Goal: Transaction & Acquisition: Purchase product/service

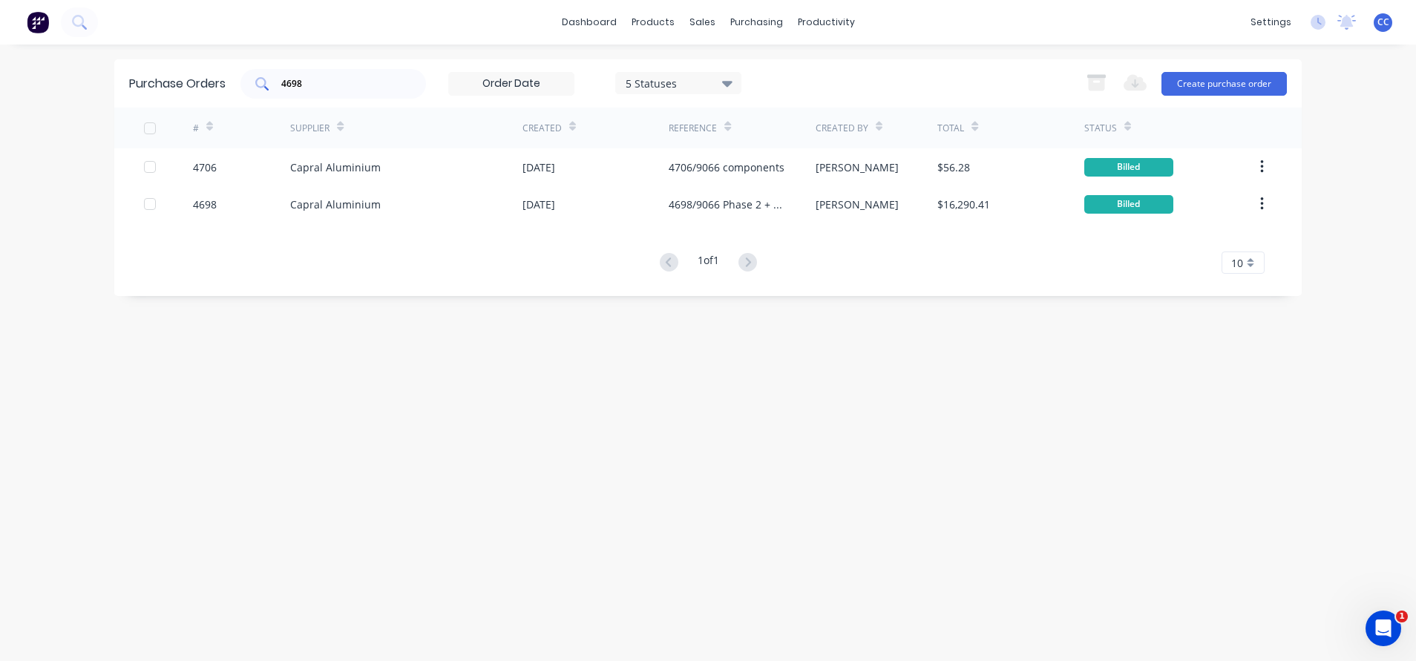
click at [323, 86] on input "4698" at bounding box center [341, 83] width 123 height 15
type input "4"
type input "l"
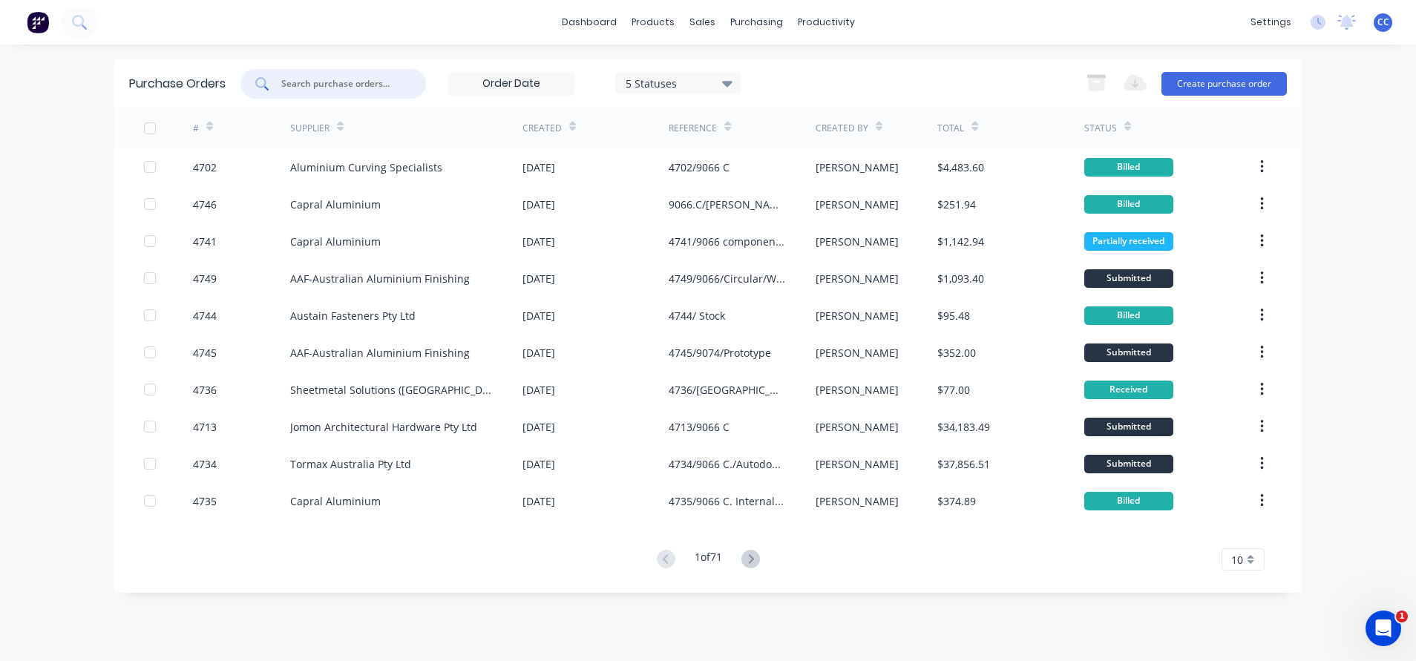
click at [338, 79] on input "text" at bounding box center [341, 83] width 123 height 15
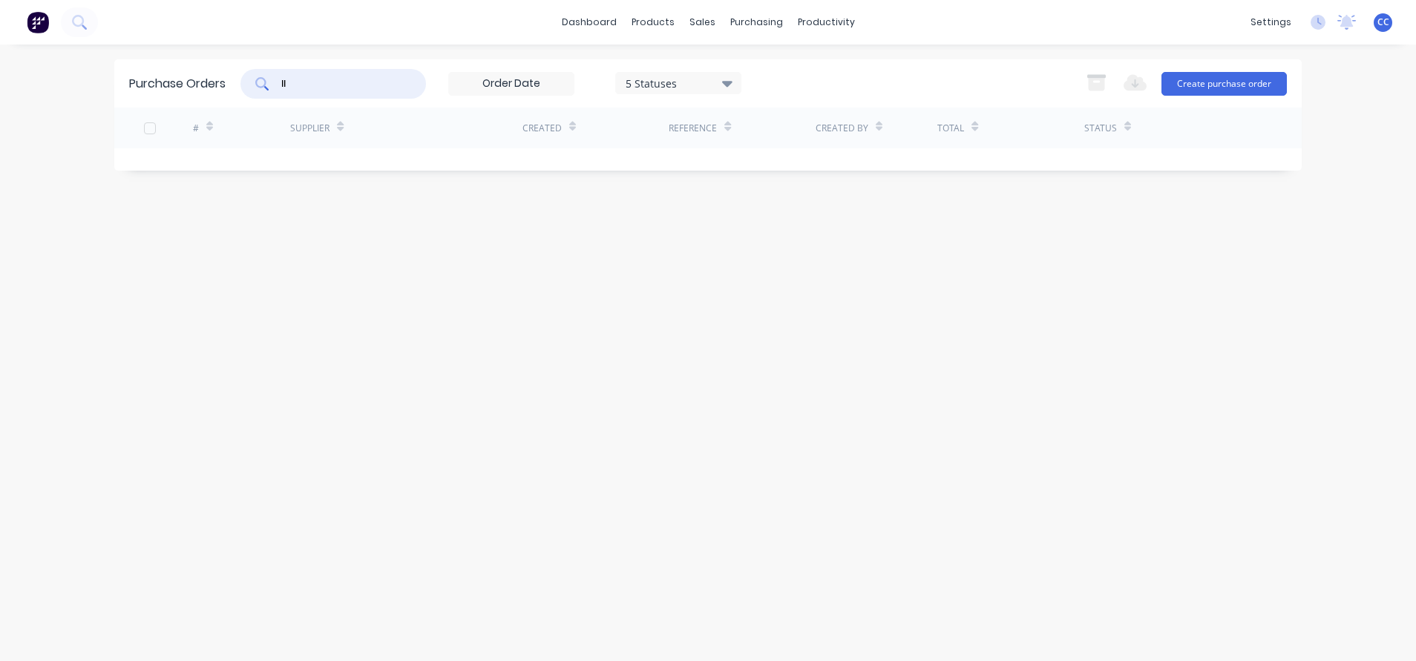
type input "l"
type input "p"
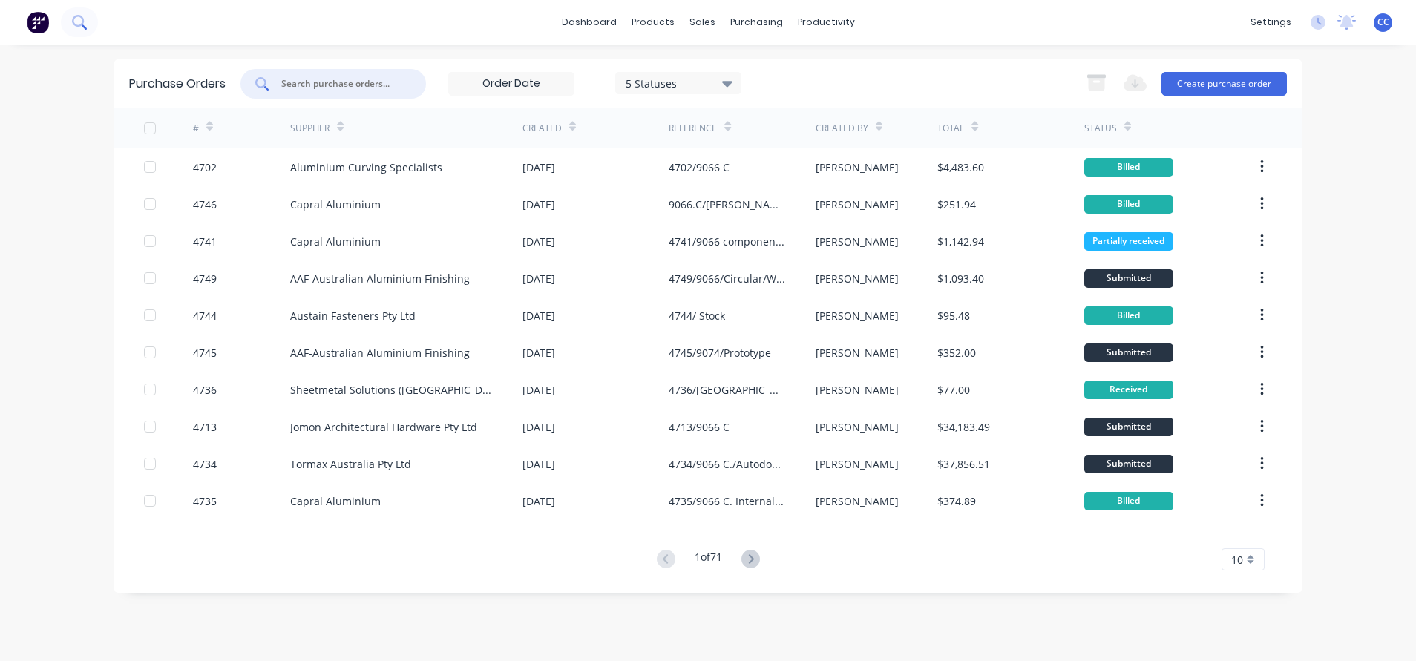
click at [69, 18] on button at bounding box center [79, 22] width 37 height 30
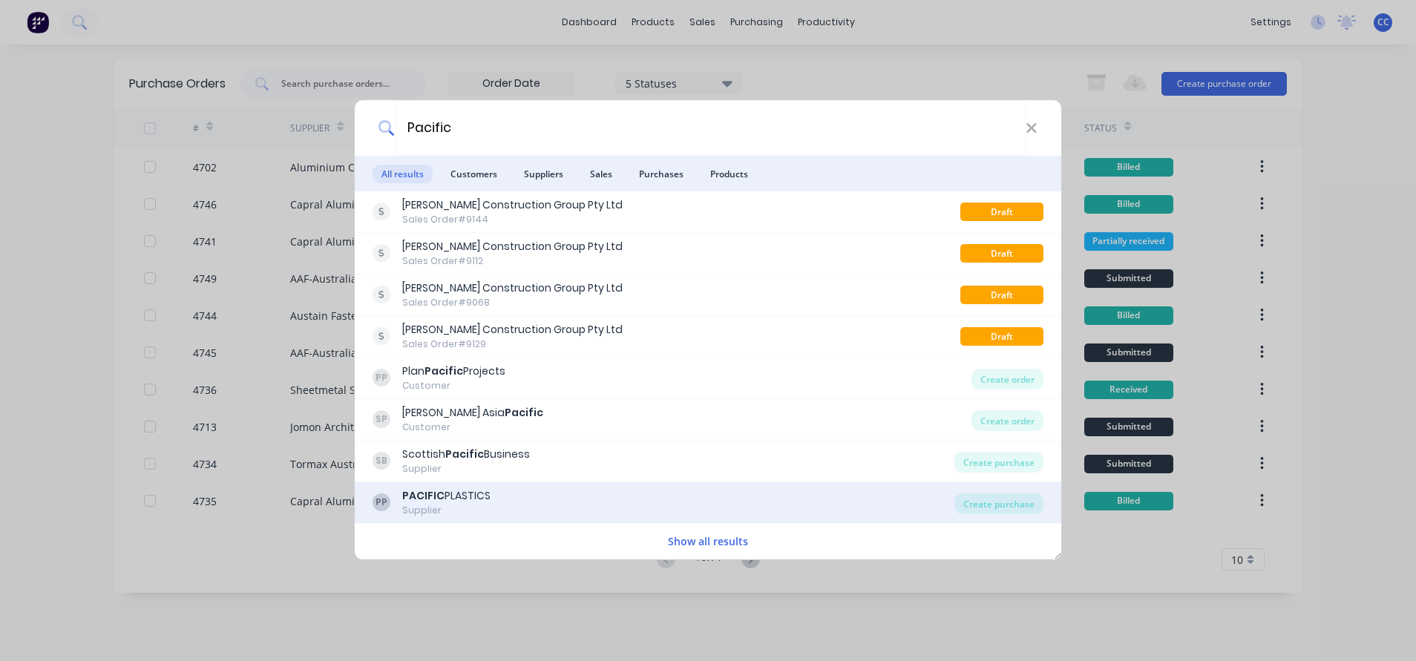
type input "Pacific"
click at [438, 488] on b "PACIFIC" at bounding box center [423, 495] width 42 height 15
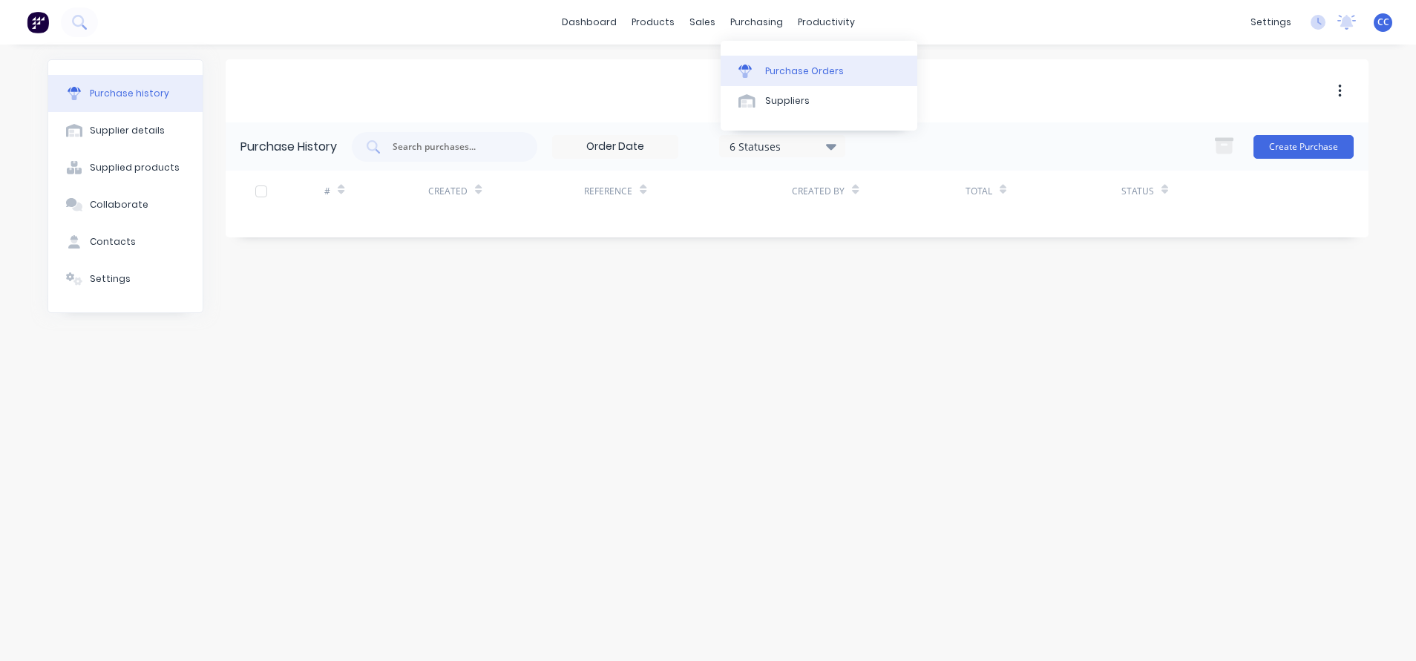
click at [786, 66] on div "Purchase Orders" at bounding box center [804, 71] width 79 height 13
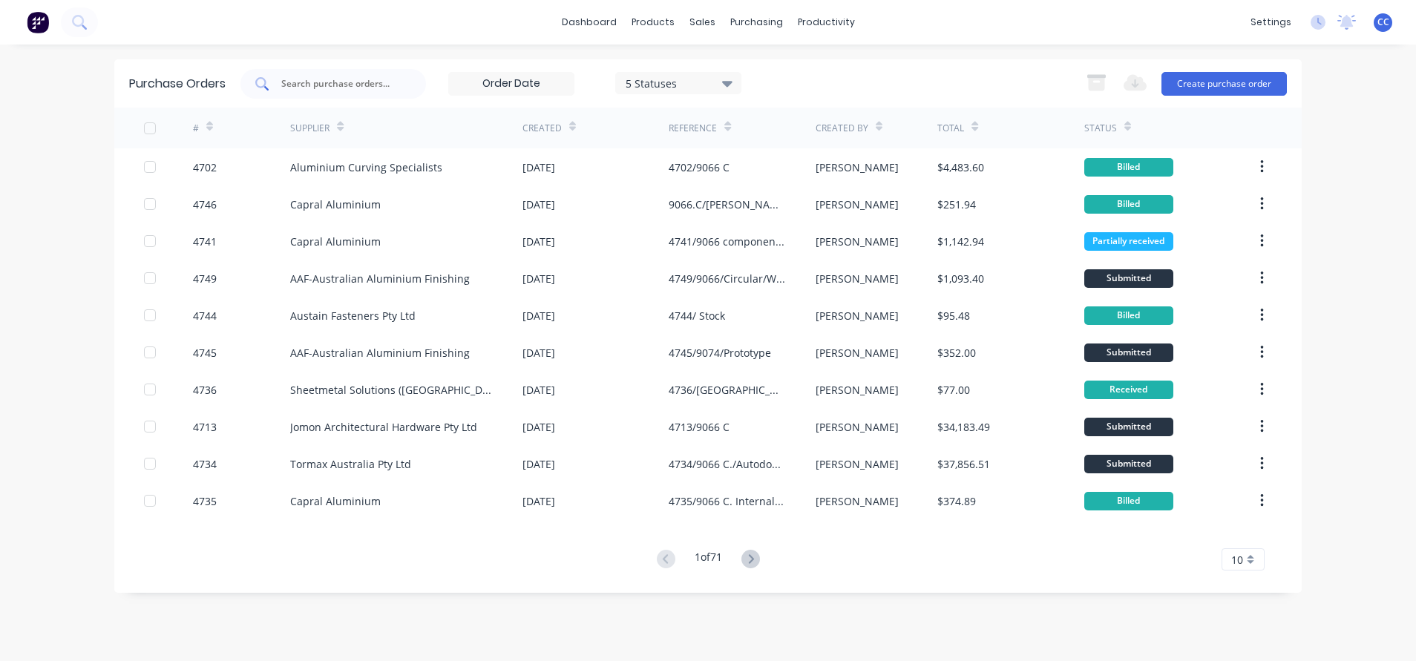
click at [368, 83] on input "text" at bounding box center [341, 83] width 123 height 15
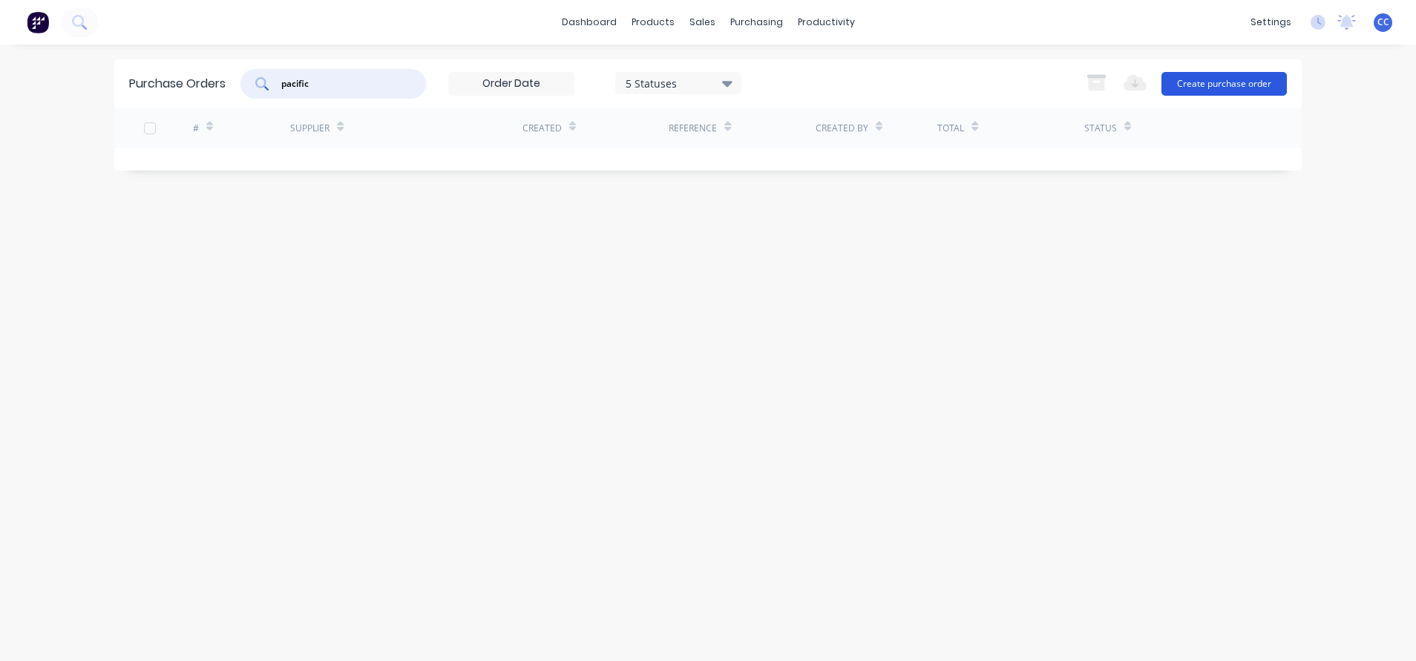
type input "pacific"
click at [1239, 86] on button "Create purchase order" at bounding box center [1223, 84] width 125 height 24
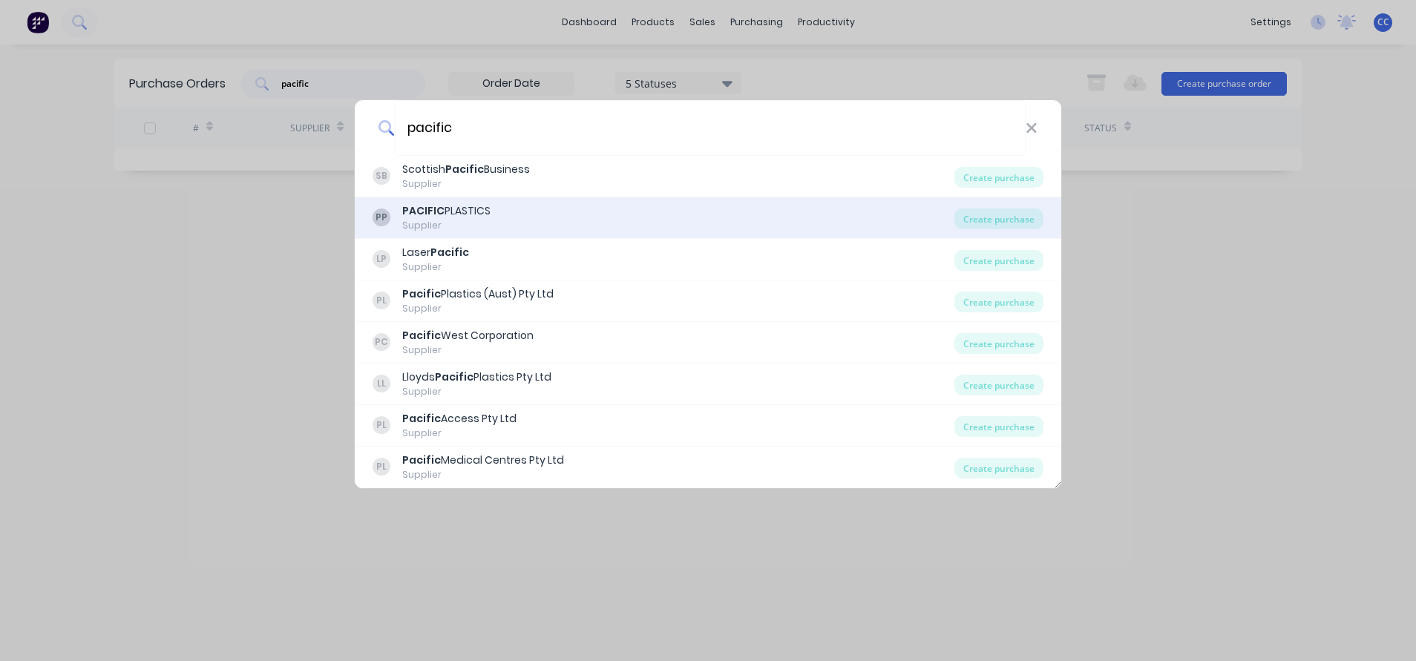
type input "pacific"
click at [443, 214] on div "PACIFIC PLASTICS" at bounding box center [446, 211] width 88 height 16
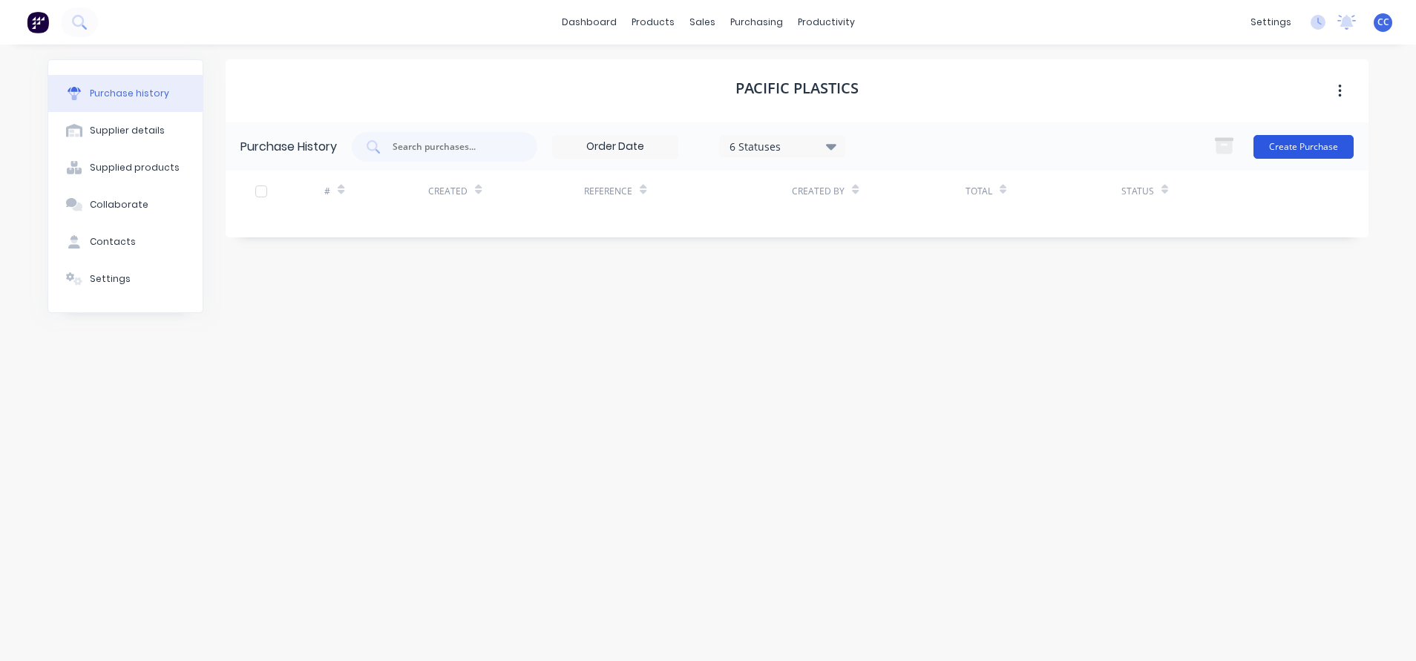
click at [1297, 141] on button "Create Purchase" at bounding box center [1303, 147] width 100 height 24
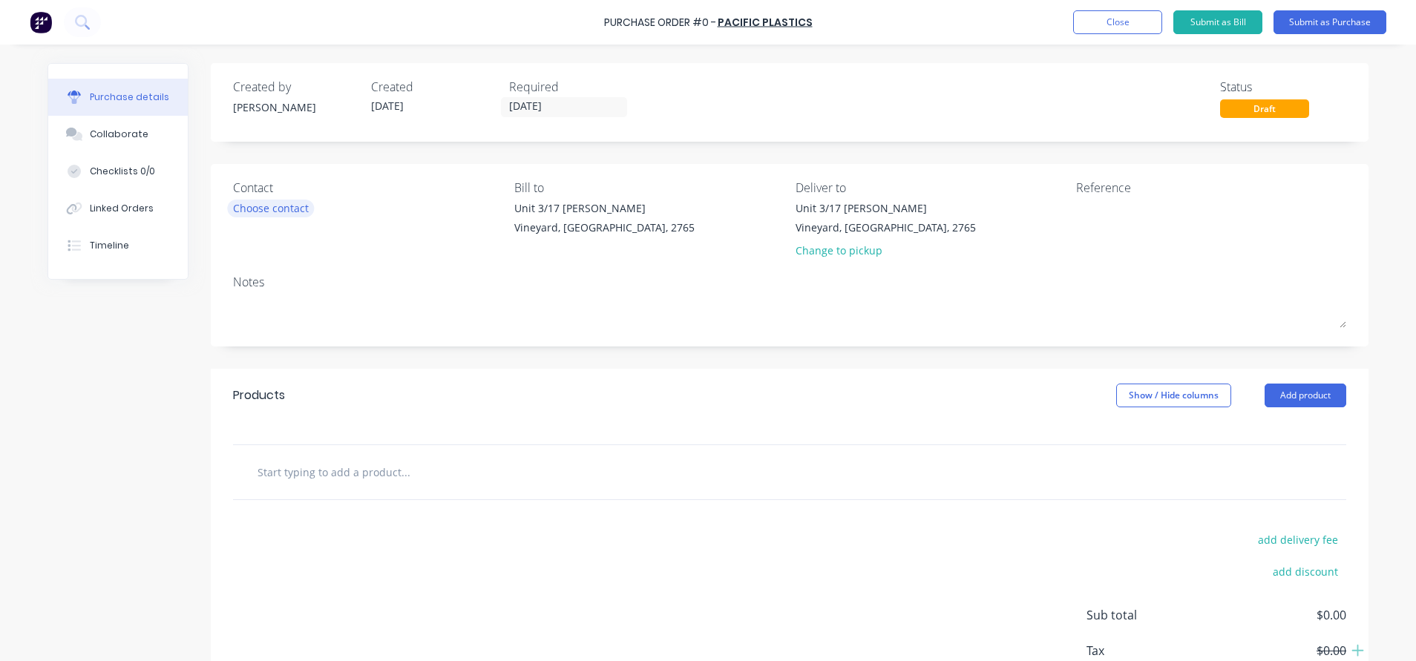
click at [249, 205] on div "Choose contact" at bounding box center [271, 208] width 76 height 16
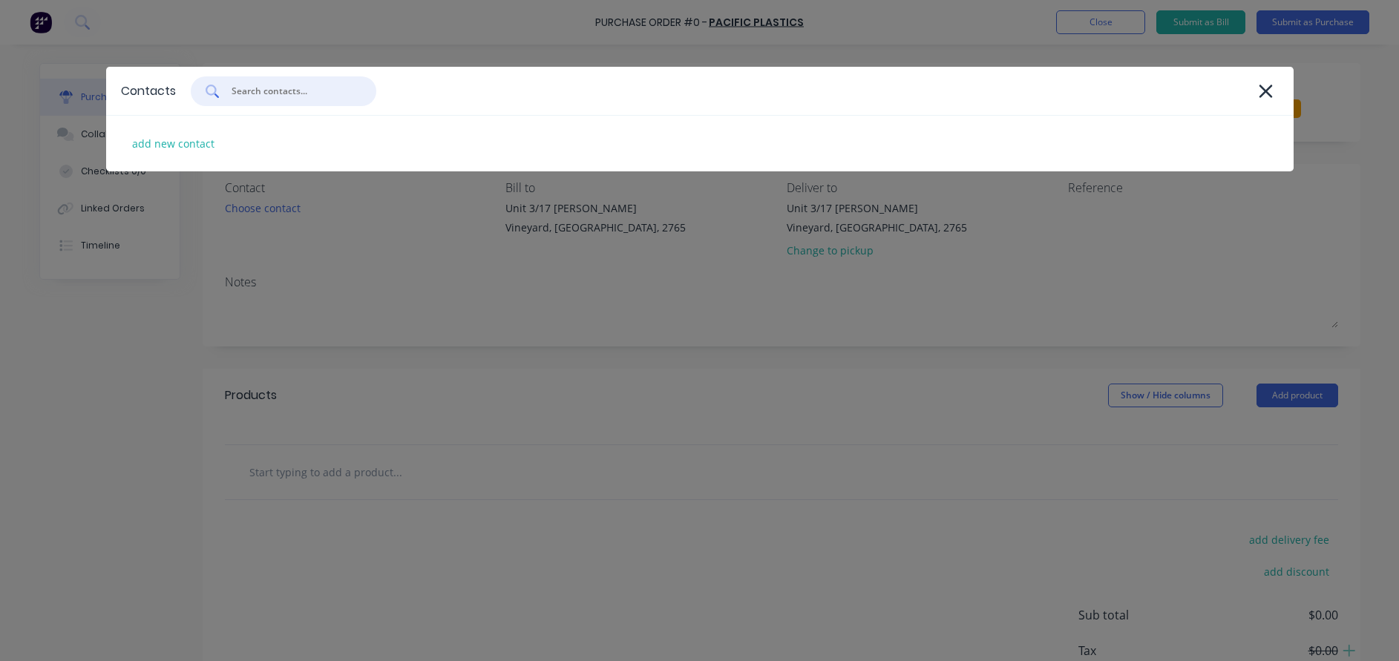
click at [267, 91] on input "text" at bounding box center [291, 91] width 123 height 15
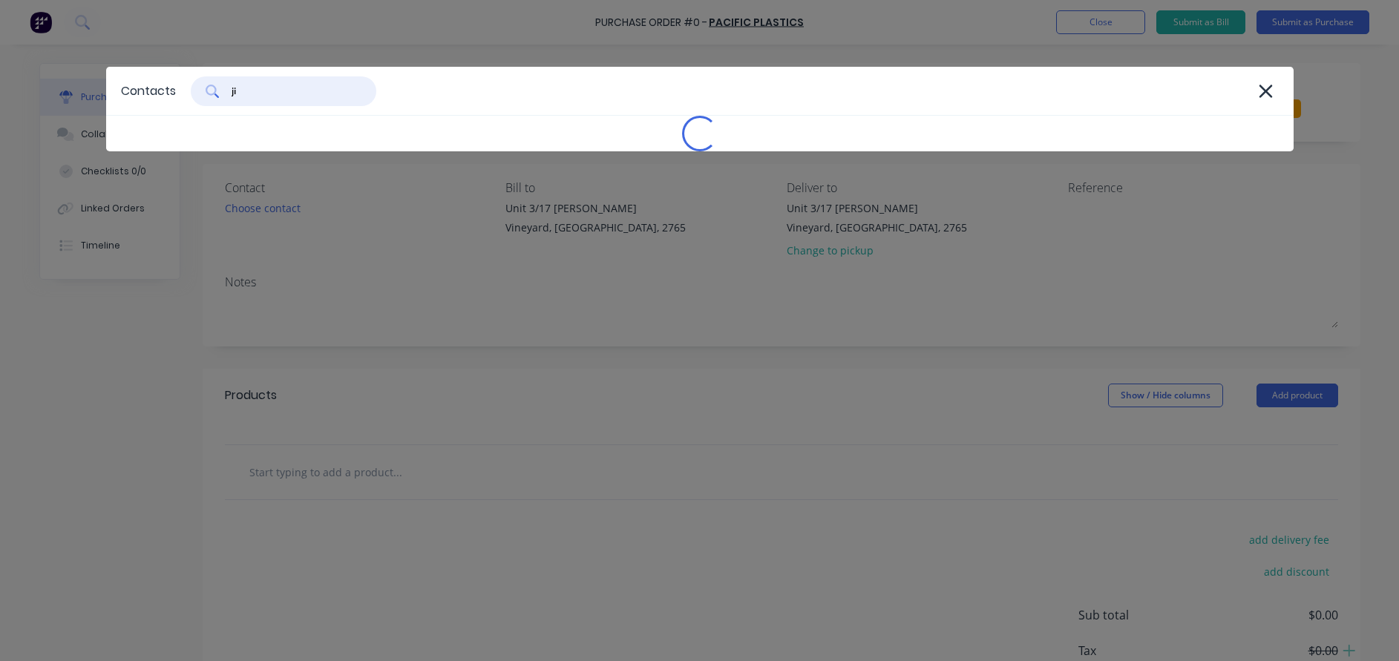
type input "[PERSON_NAME]"
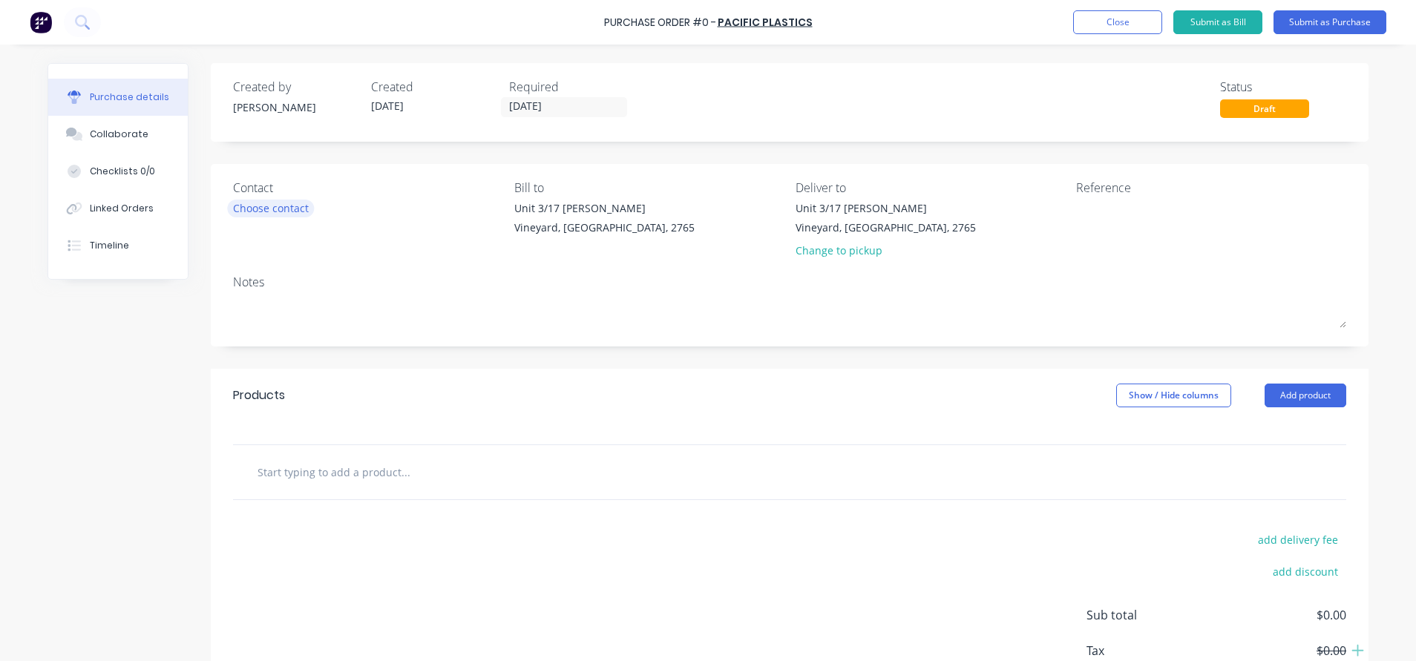
click at [278, 204] on div "Choose contact" at bounding box center [271, 208] width 76 height 16
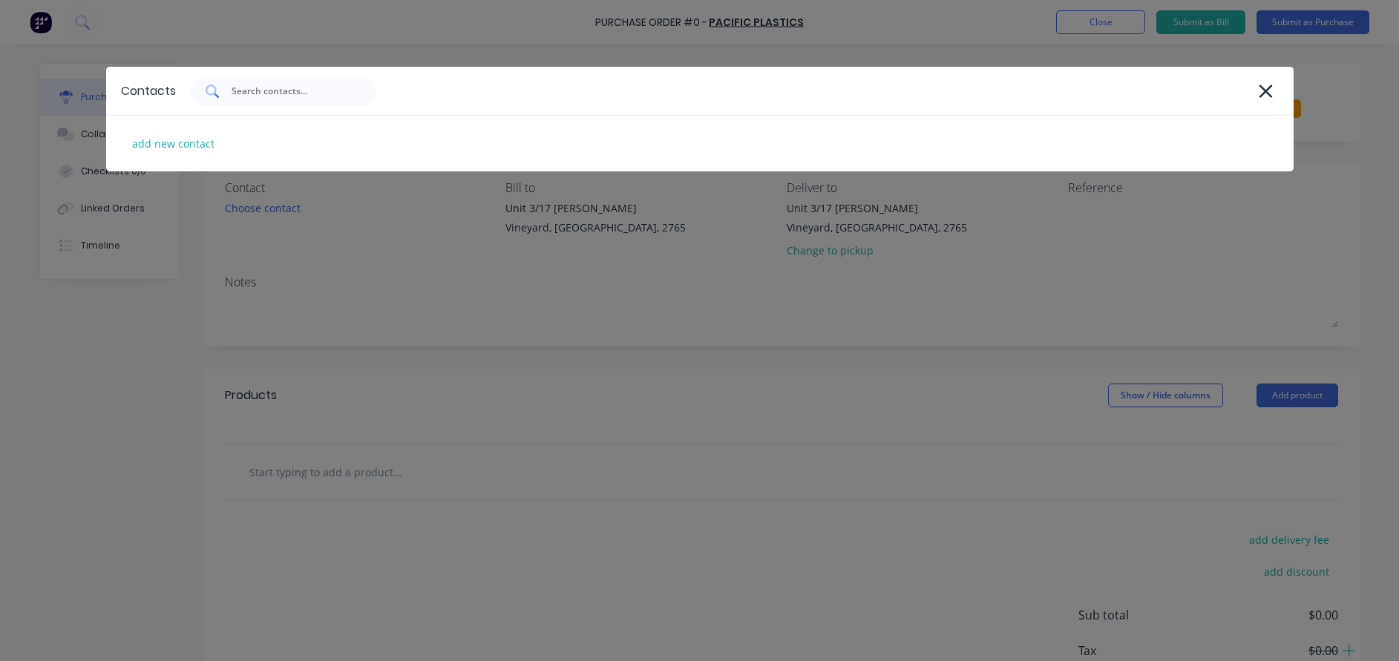
click at [240, 88] on input "text" at bounding box center [291, 91] width 123 height 15
click at [173, 142] on div "add new contact" at bounding box center [173, 143] width 97 height 23
select select "AU"
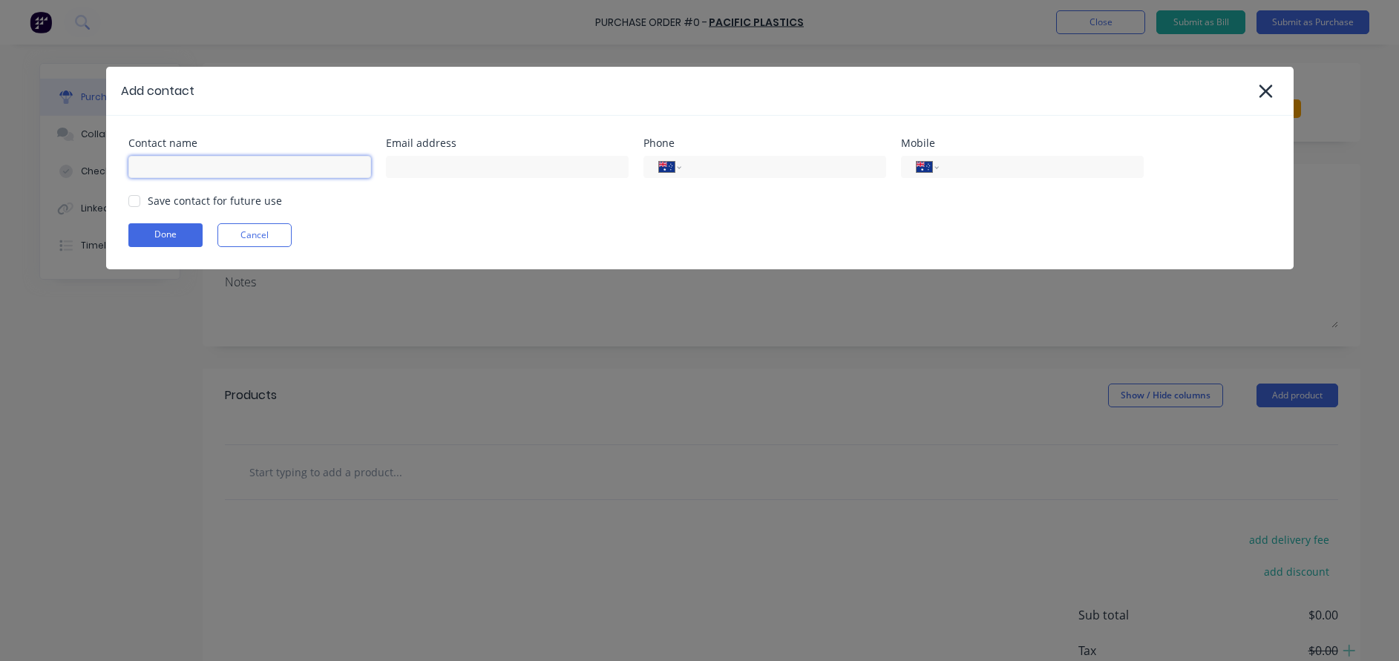
click at [193, 159] on input at bounding box center [249, 167] width 243 height 22
type input "[PERSON_NAME]"
click at [980, 165] on input "tel" at bounding box center [1038, 167] width 178 height 17
click at [137, 203] on div at bounding box center [134, 201] width 30 height 30
click at [441, 170] on input at bounding box center [507, 167] width 243 height 22
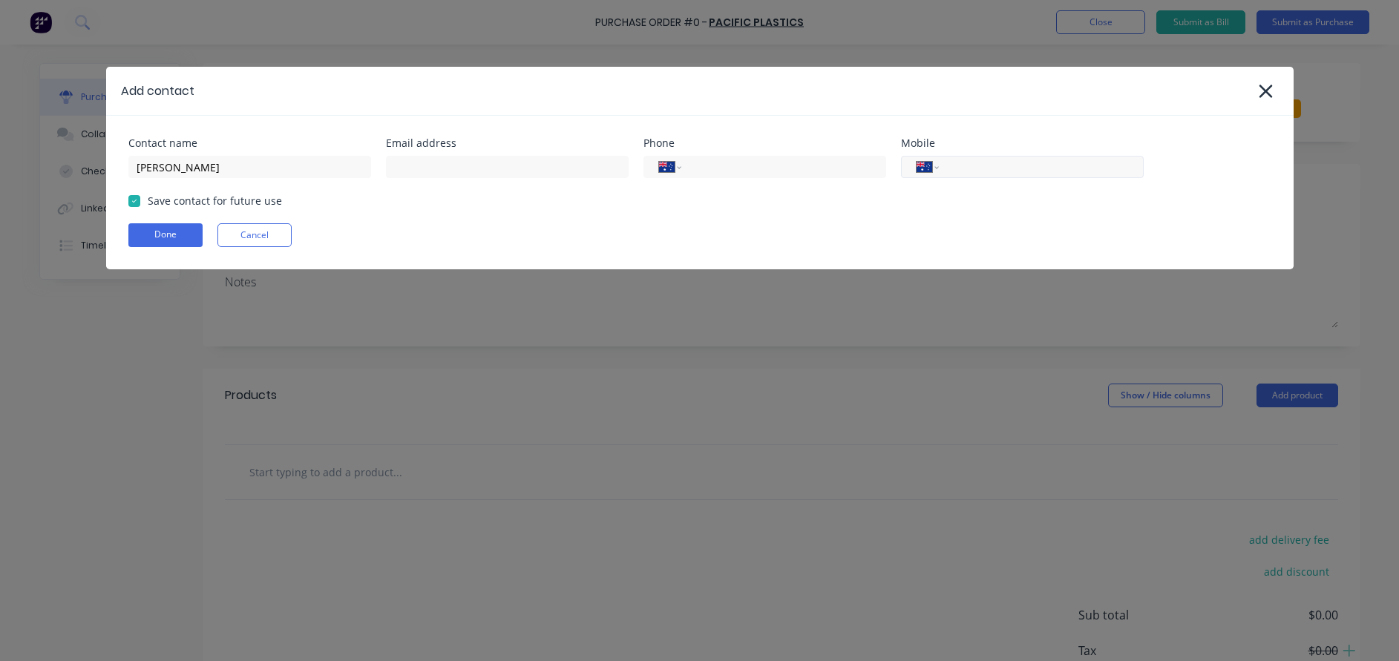
click at [987, 169] on input "tel" at bounding box center [1038, 167] width 178 height 17
type input "0428 787 287"
click at [446, 168] on input at bounding box center [507, 167] width 243 height 22
type input "[EMAIL_ADDRESS][DOMAIN_NAME]"
click at [149, 237] on button "Done" at bounding box center [165, 235] width 74 height 24
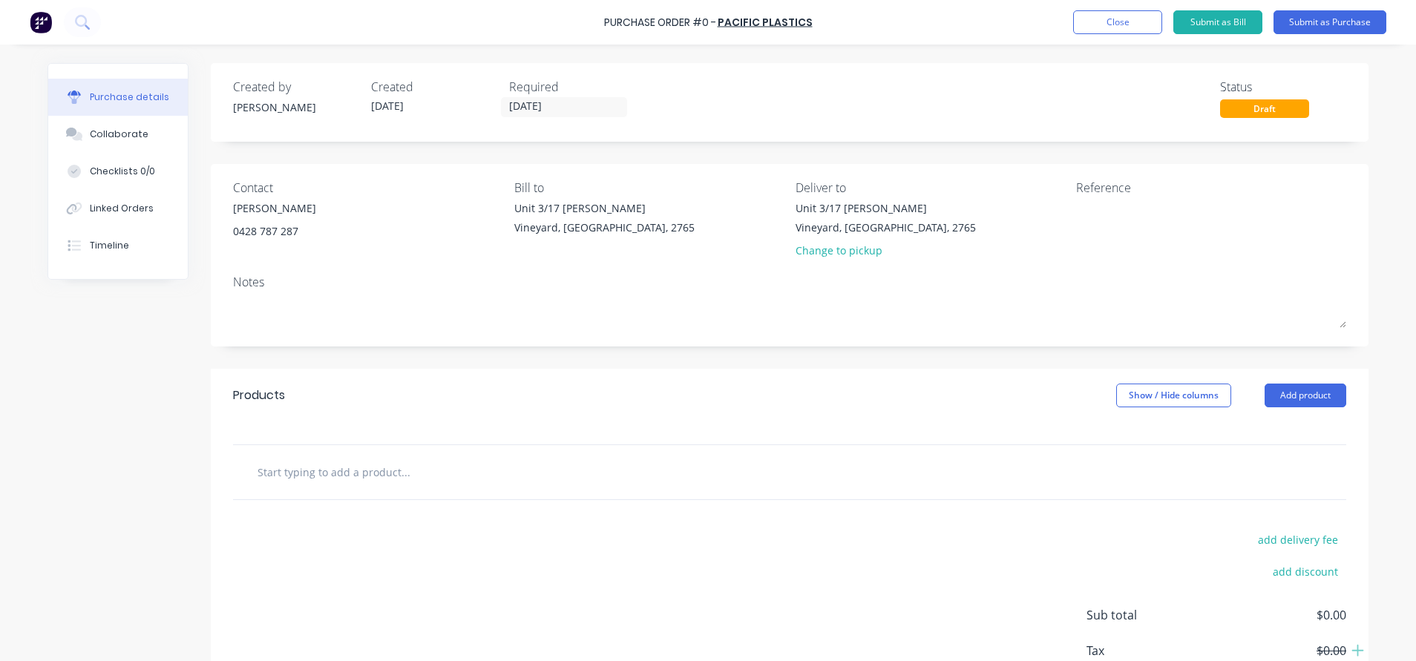
click at [277, 472] on input "text" at bounding box center [405, 472] width 297 height 30
type input "SP696 Sliding door channel rubber"
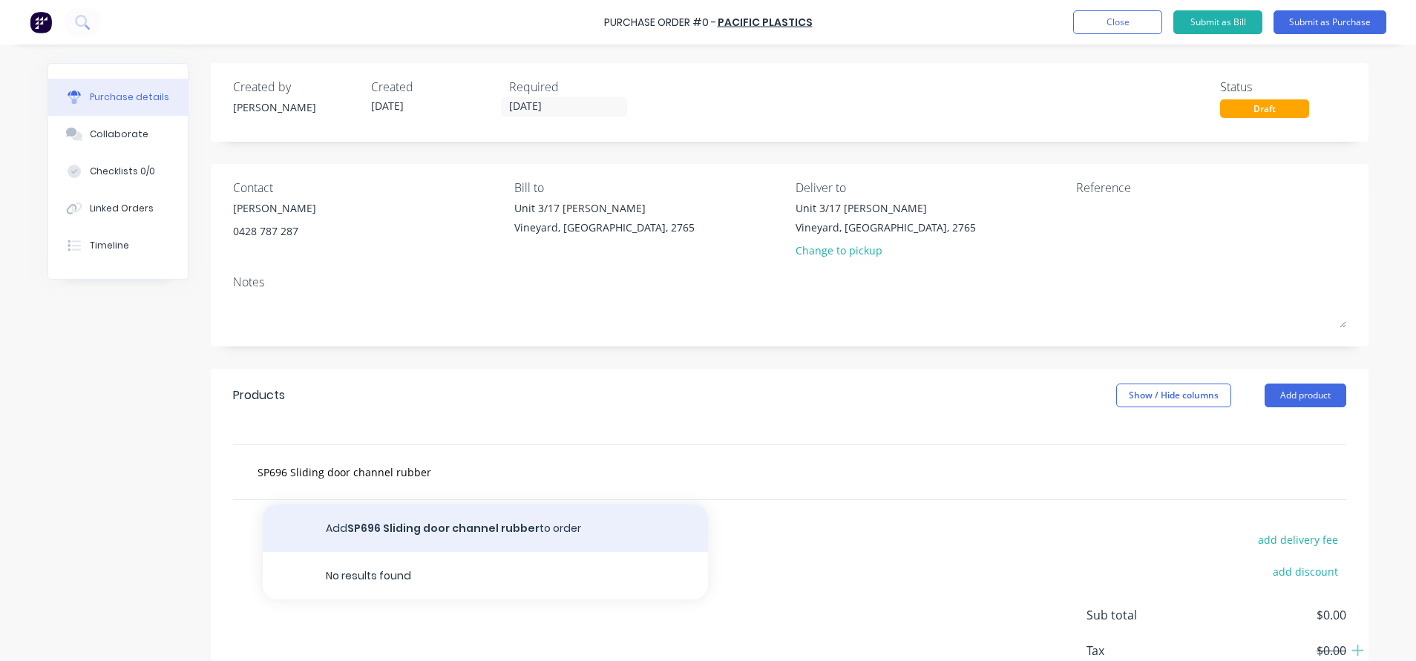
click at [415, 525] on button "Add SP696 Sliding door channel rubber to order" at bounding box center [485, 528] width 445 height 47
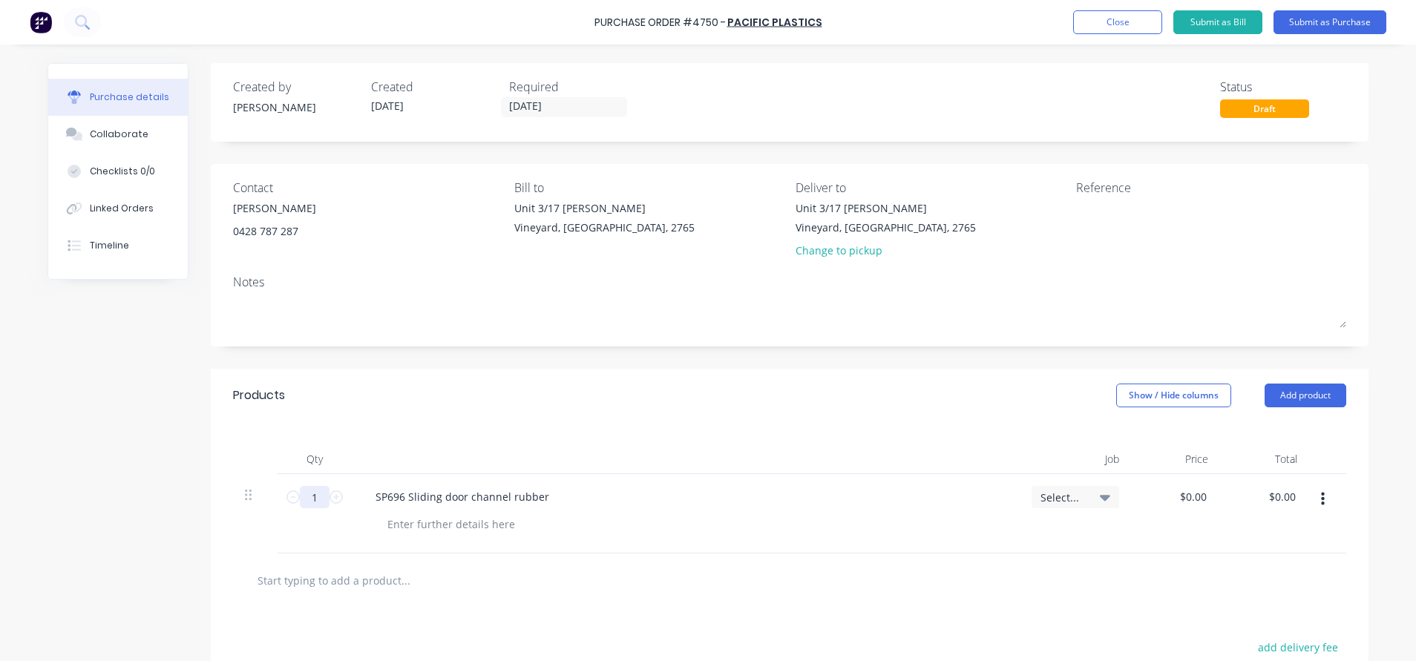
click at [304, 494] on input "1" at bounding box center [315, 497] width 30 height 22
type input "1600"
click at [398, 524] on div at bounding box center [450, 524] width 151 height 22
click at [1088, 544] on div "Select..." at bounding box center [1074, 513] width 111 height 79
click at [1083, 213] on textarea at bounding box center [1168, 216] width 185 height 33
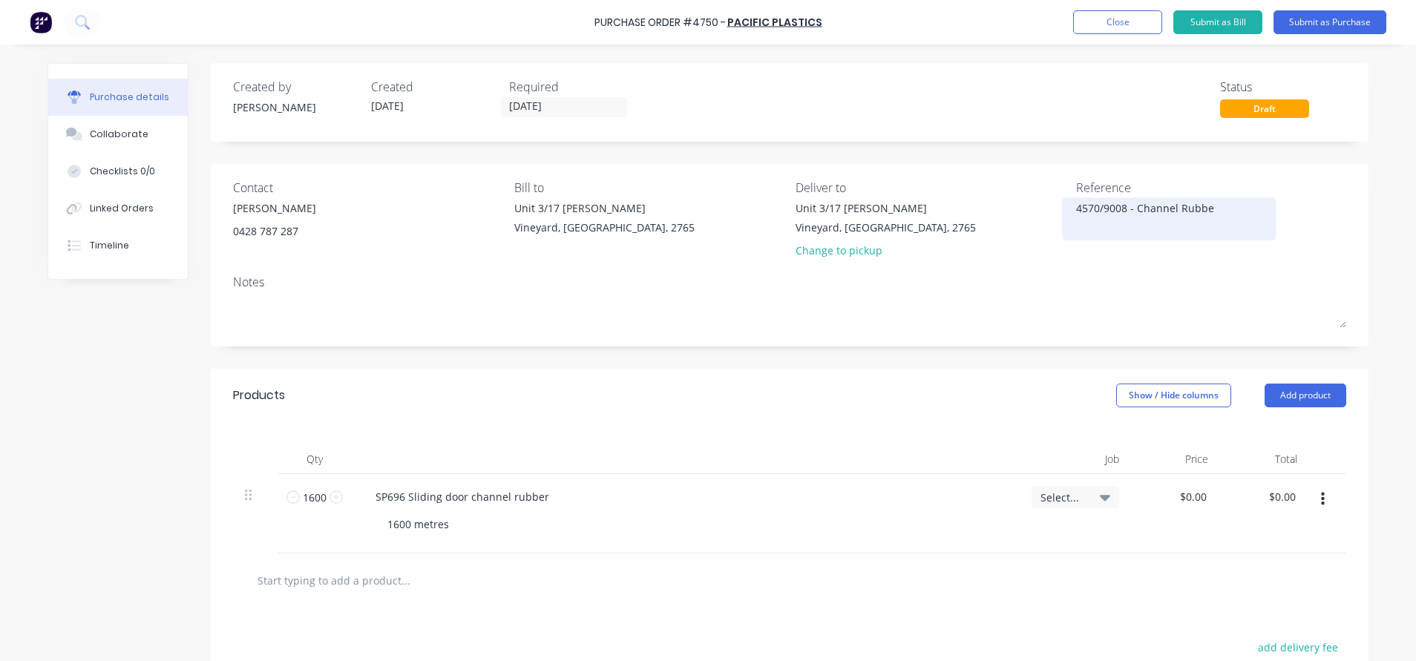
type textarea "4570/9008 - Channel Rubber"
click at [1082, 214] on textarea "4570/9008 - Channel Rubber" at bounding box center [1168, 216] width 185 height 33
type textarea "x"
click at [1088, 212] on textarea "4570/9008 - Channel Rubber" at bounding box center [1168, 216] width 185 height 33
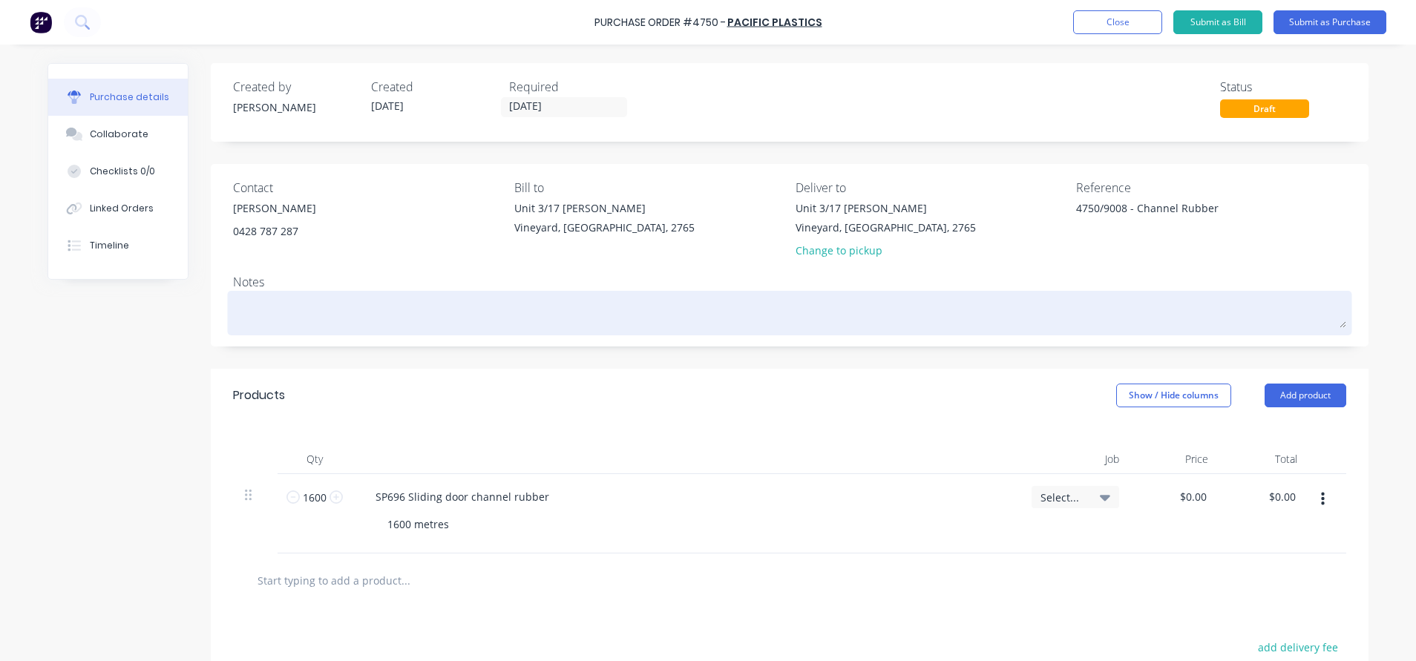
type textarea "4750/9008 - Channel Rubber"
type textarea "x"
type textarea "4750/9008 - Channel Rubber"
click at [1031, 300] on textarea at bounding box center [789, 311] width 1113 height 33
type textarea "x"
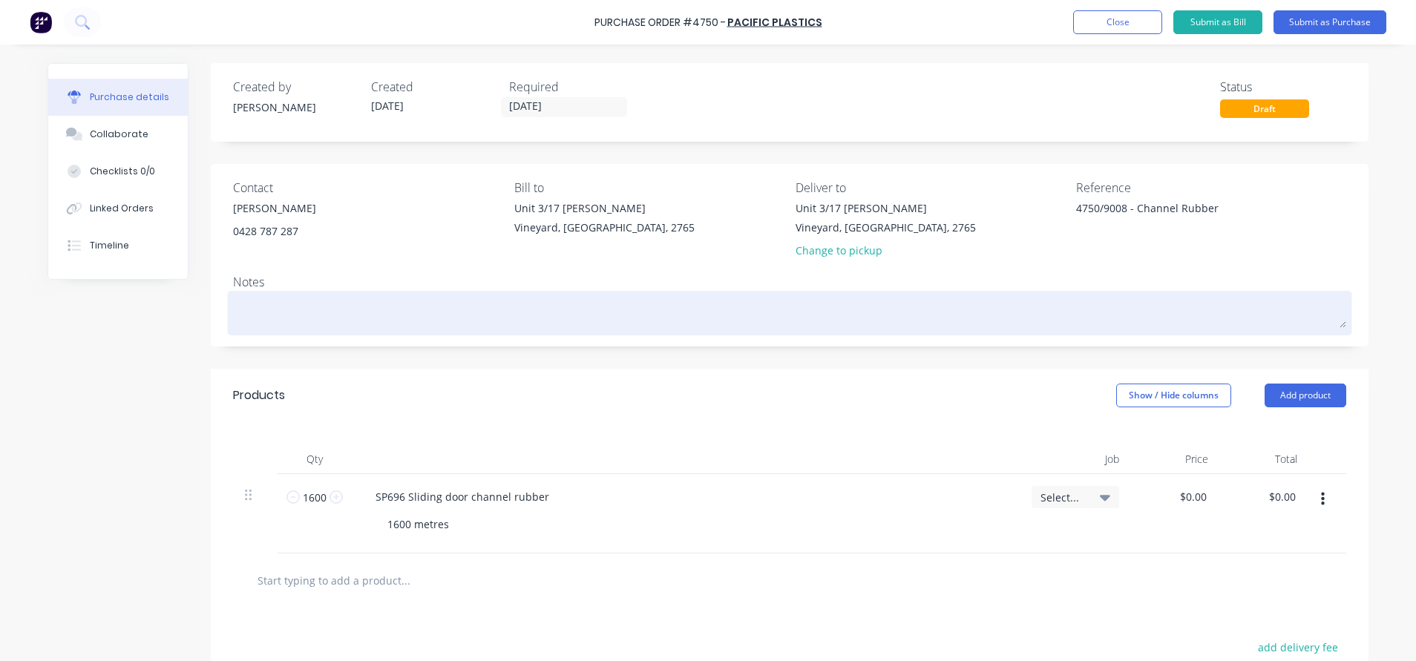
type textarea "t"
type textarea "x"
type textarea "to"
type textarea "x"
type textarea "to"
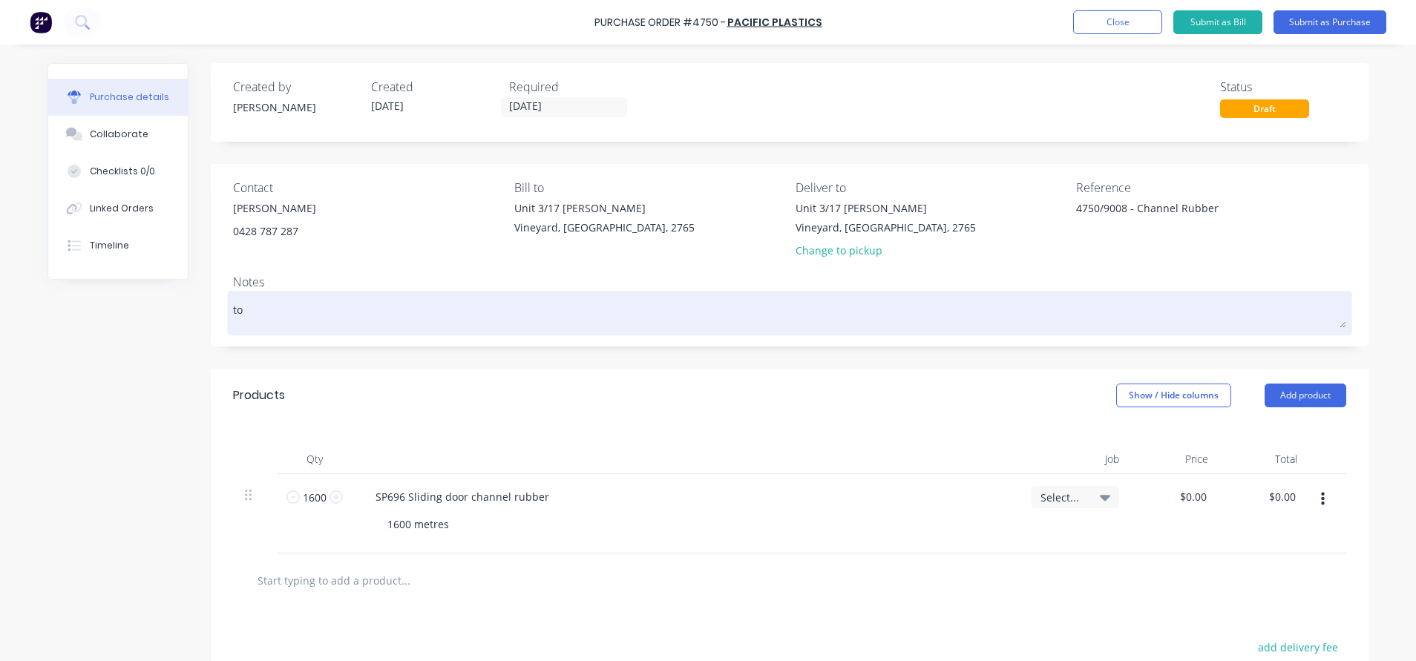
type textarea "x"
type textarea "to d"
type textarea "x"
type textarea "to de"
type textarea "x"
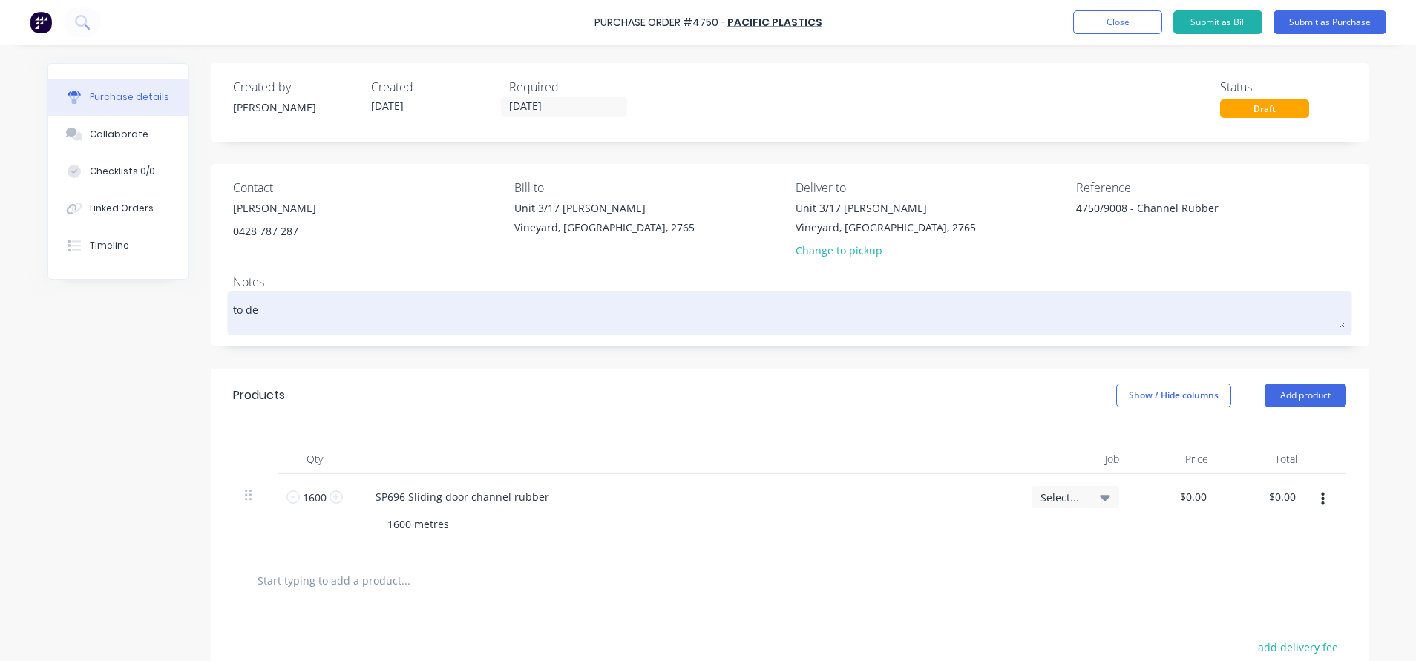
type textarea "to del"
type textarea "x"
type textarea "to deli"
type textarea "x"
type textarea "to deliv"
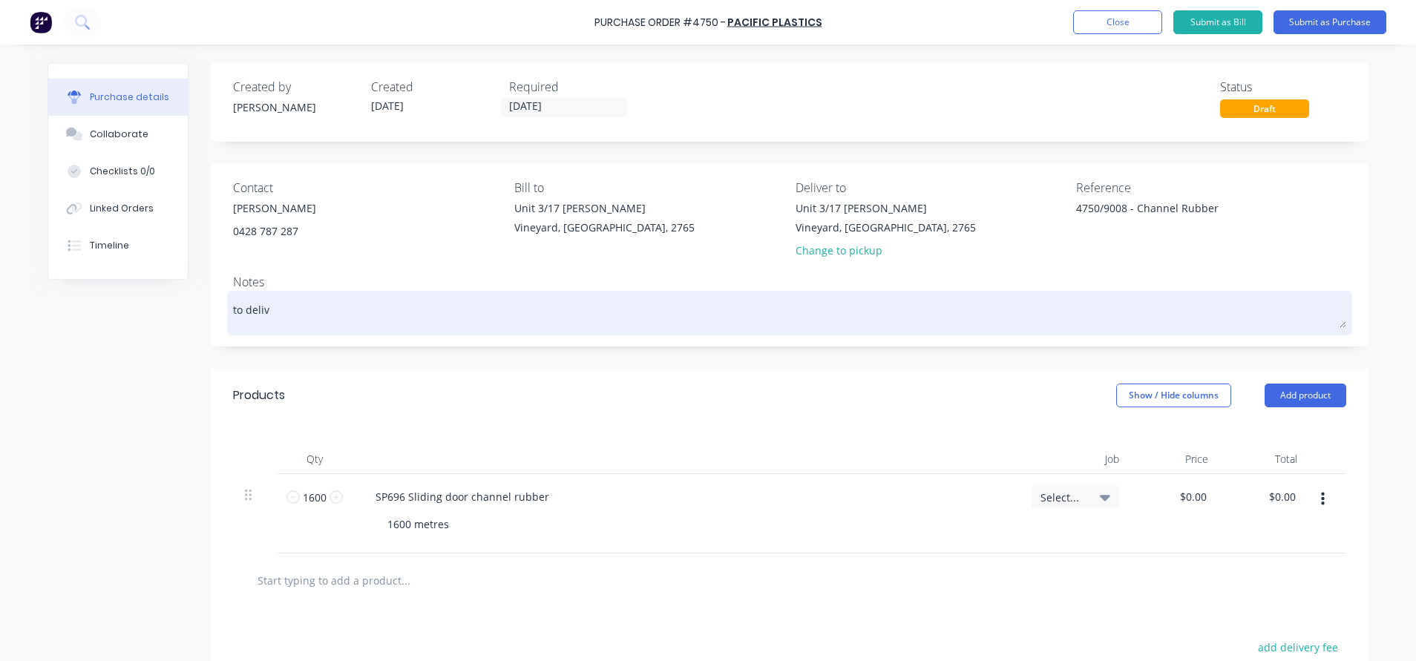
type textarea "x"
type textarea "to delive"
type textarea "x"
type textarea "to deliver"
type textarea "x"
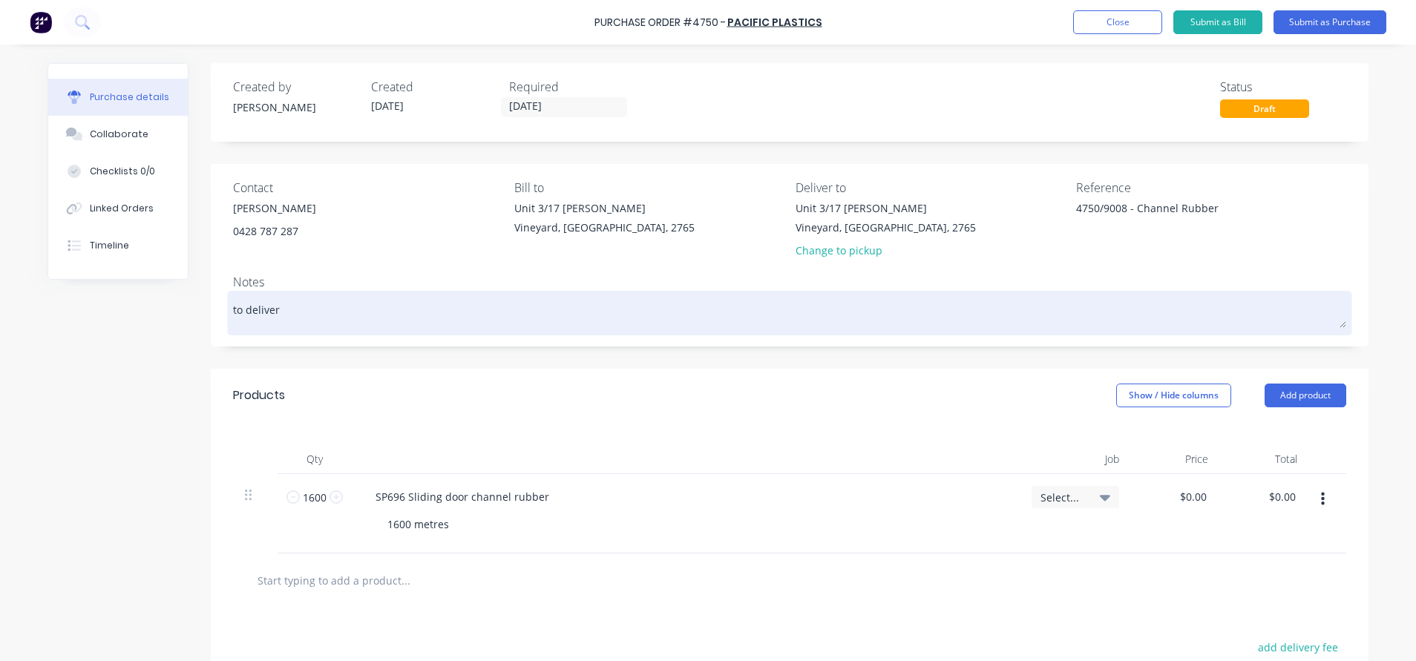
type textarea "to deliver"
type textarea "x"
type textarea "to deliver A"
type textarea "x"
type textarea "to deliver AS"
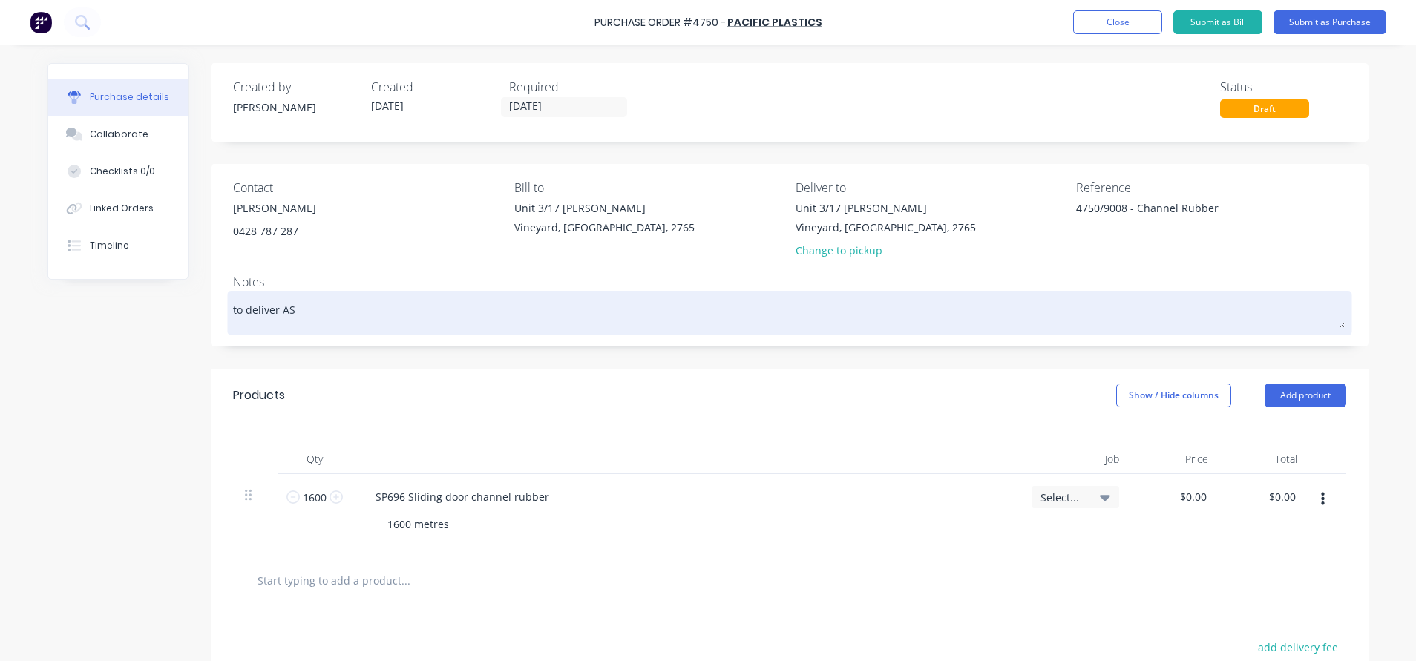
type textarea "x"
type textarea "to deliver ASA"
type textarea "x"
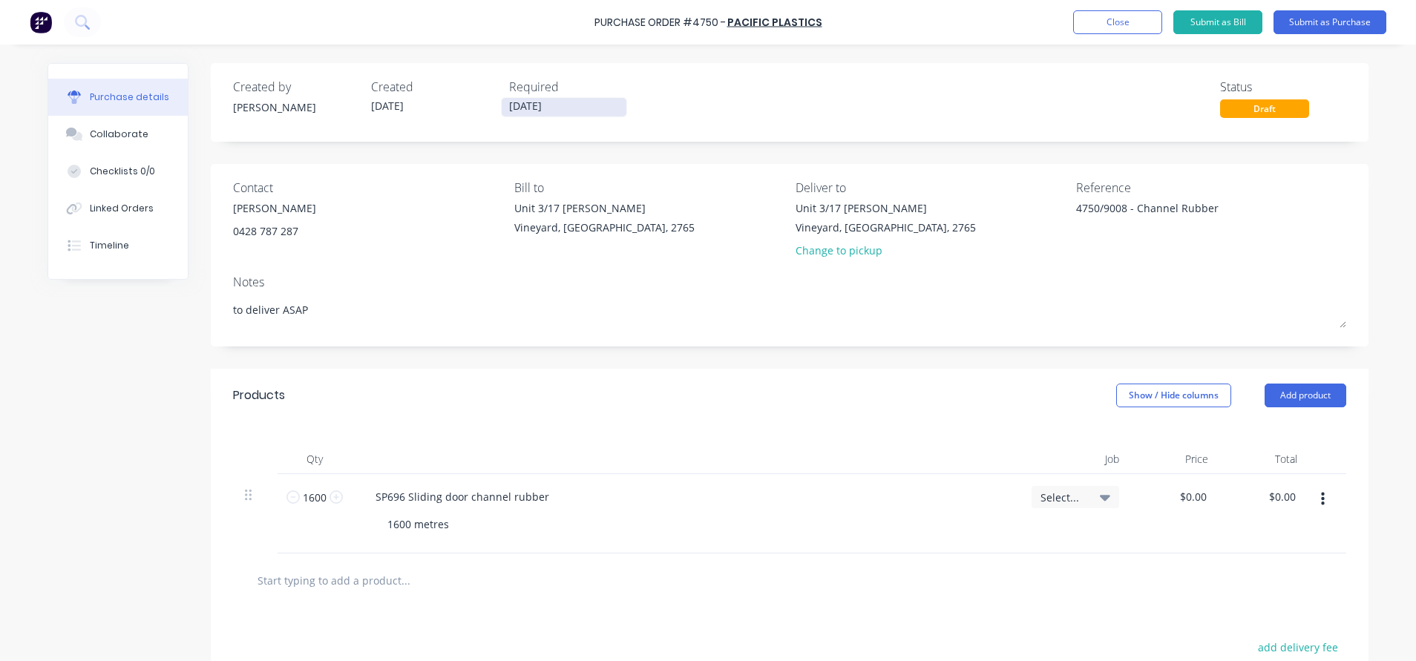
type textarea "to deliver ASAP"
type textarea "x"
type textarea "to deliver ASAP"
click at [574, 108] on input "[DATE]" at bounding box center [564, 107] width 125 height 19
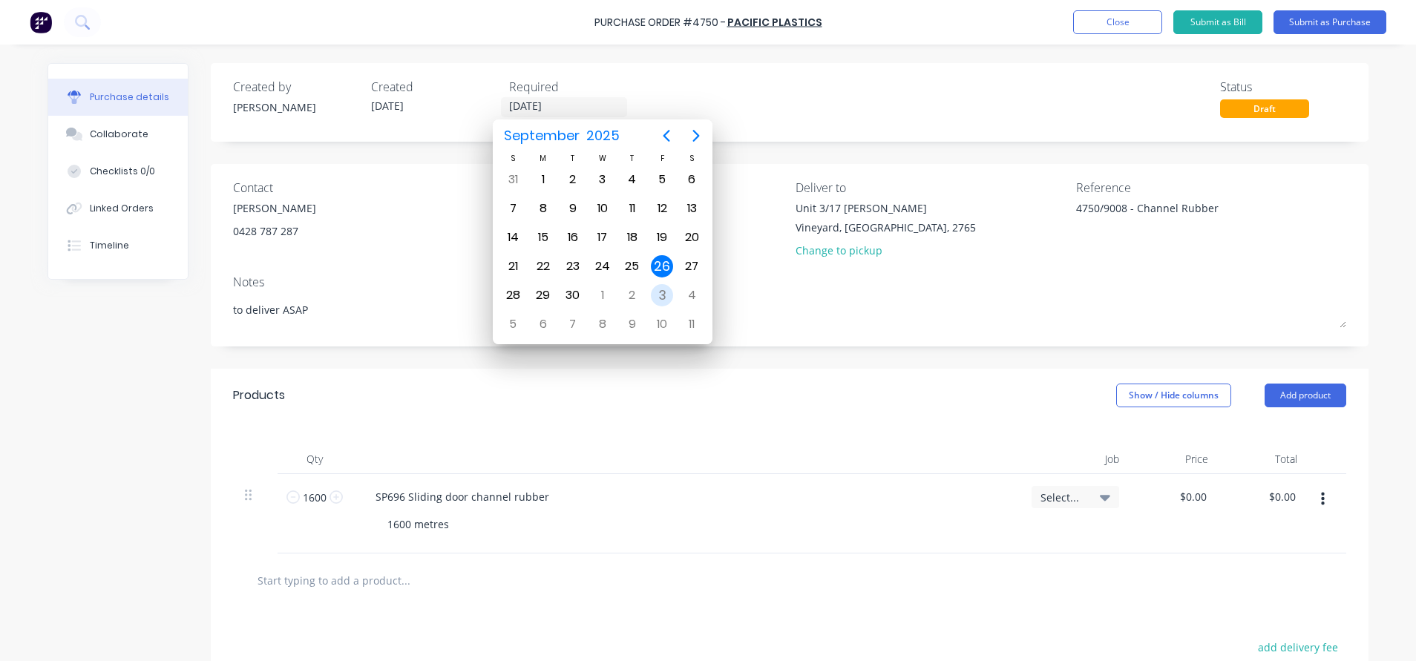
click at [664, 300] on div "3" at bounding box center [662, 295] width 22 height 22
type textarea "x"
type input "[DATE]"
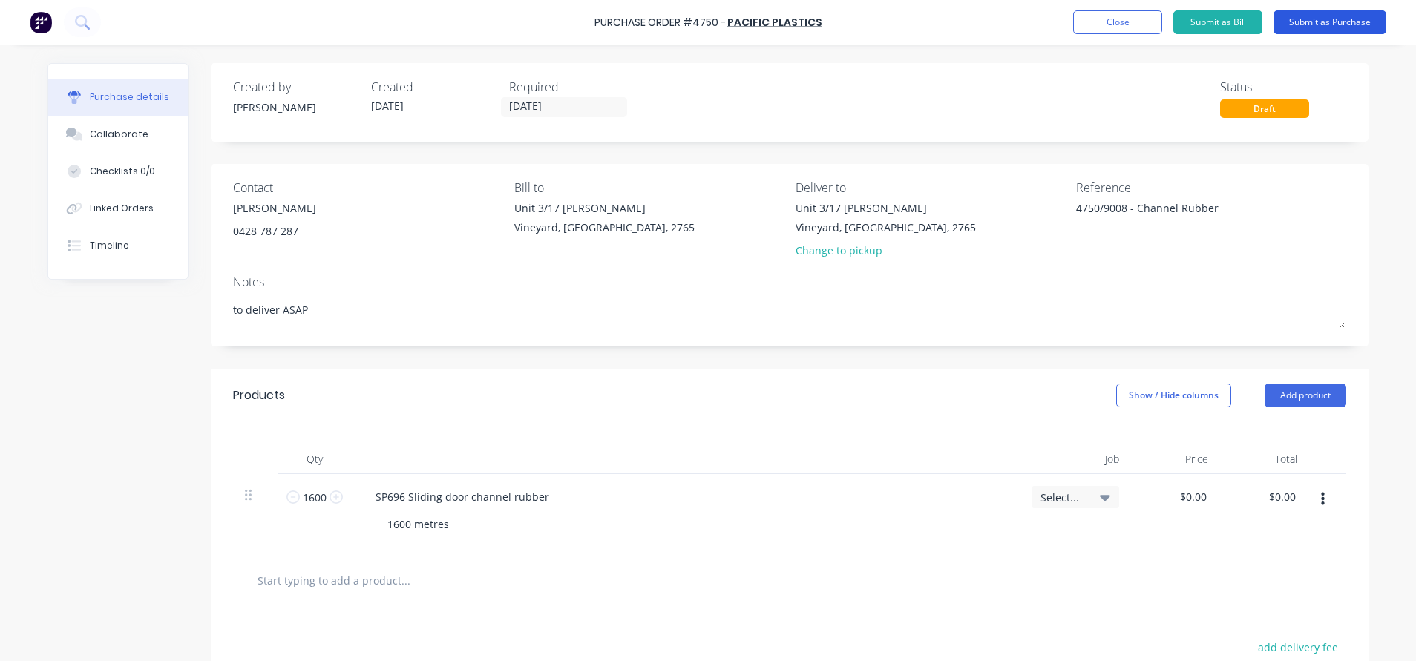
click at [1323, 17] on button "Submit as Purchase" at bounding box center [1329, 22] width 113 height 24
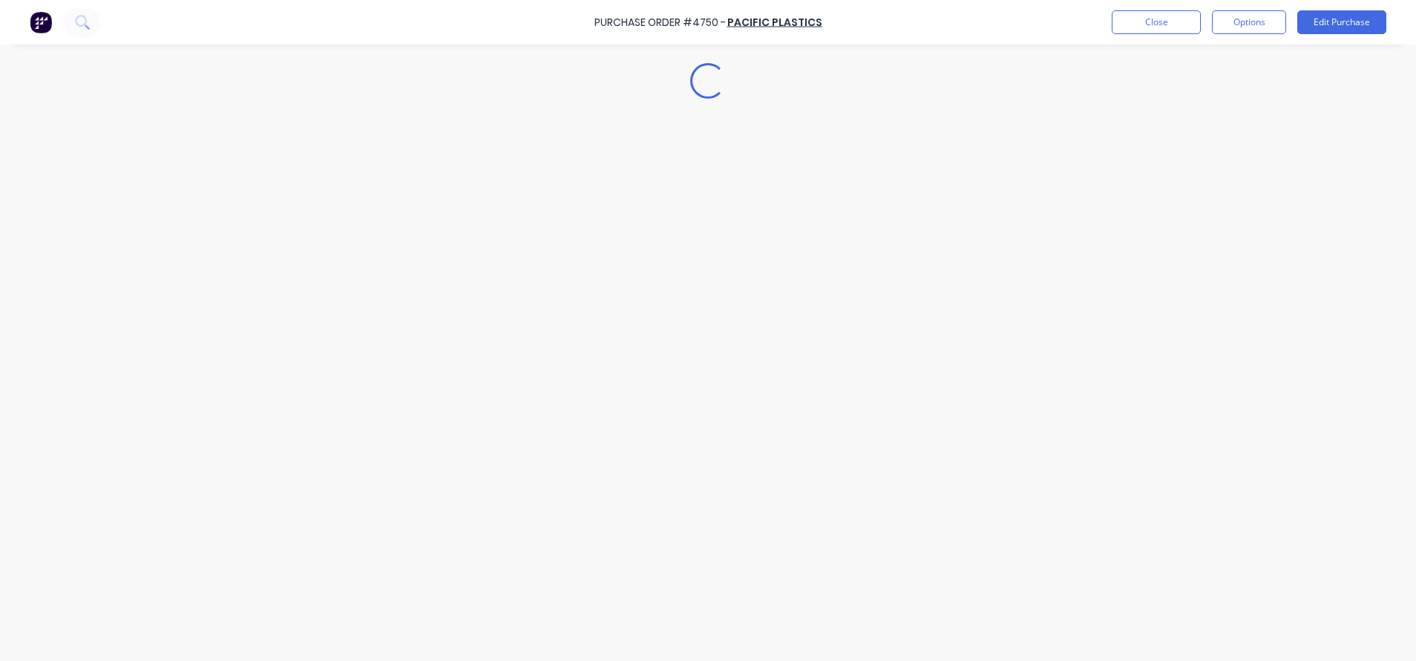
type textarea "x"
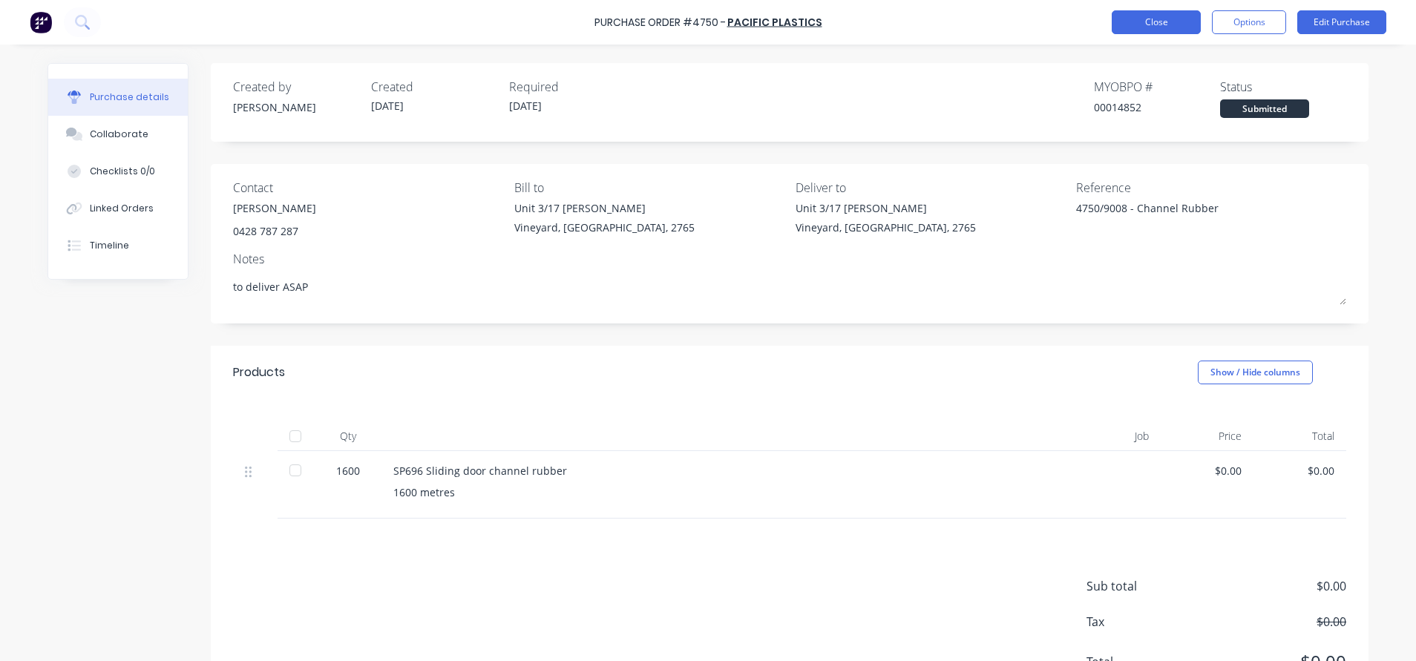
click at [1149, 13] on button "Close" at bounding box center [1155, 22] width 89 height 24
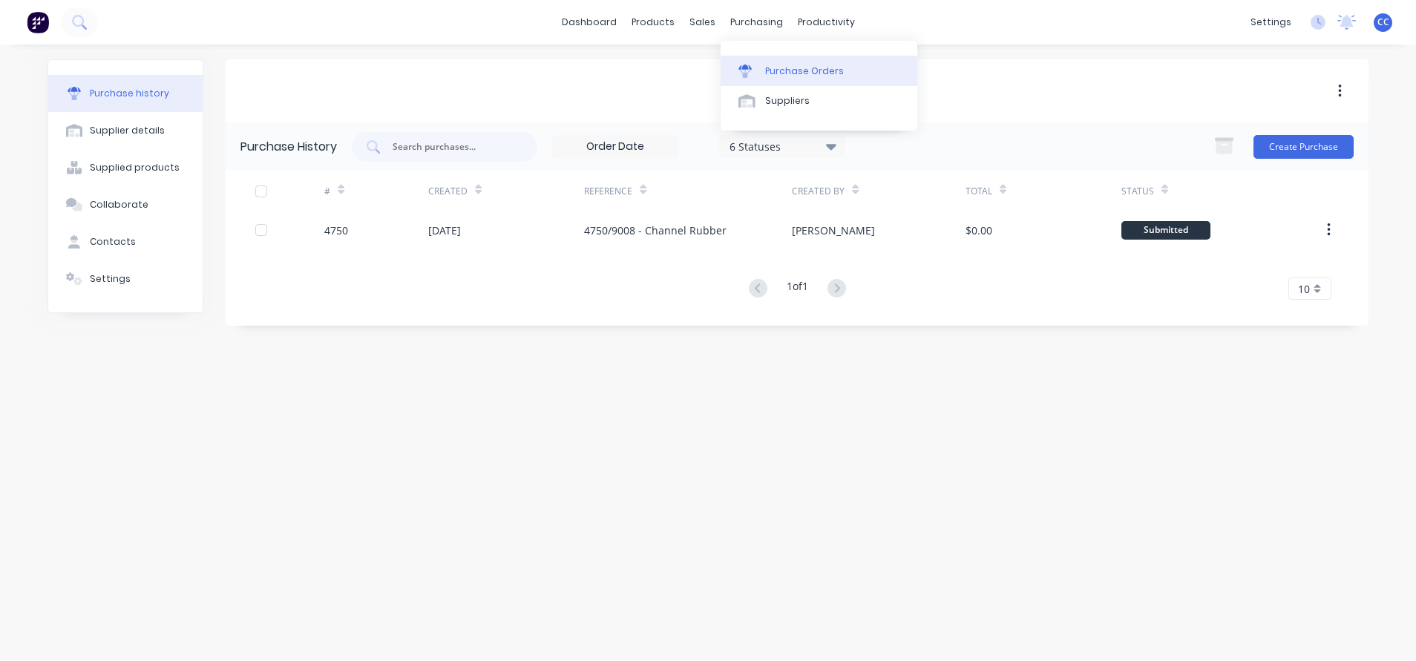
click at [781, 71] on div "Purchase Orders" at bounding box center [804, 71] width 79 height 13
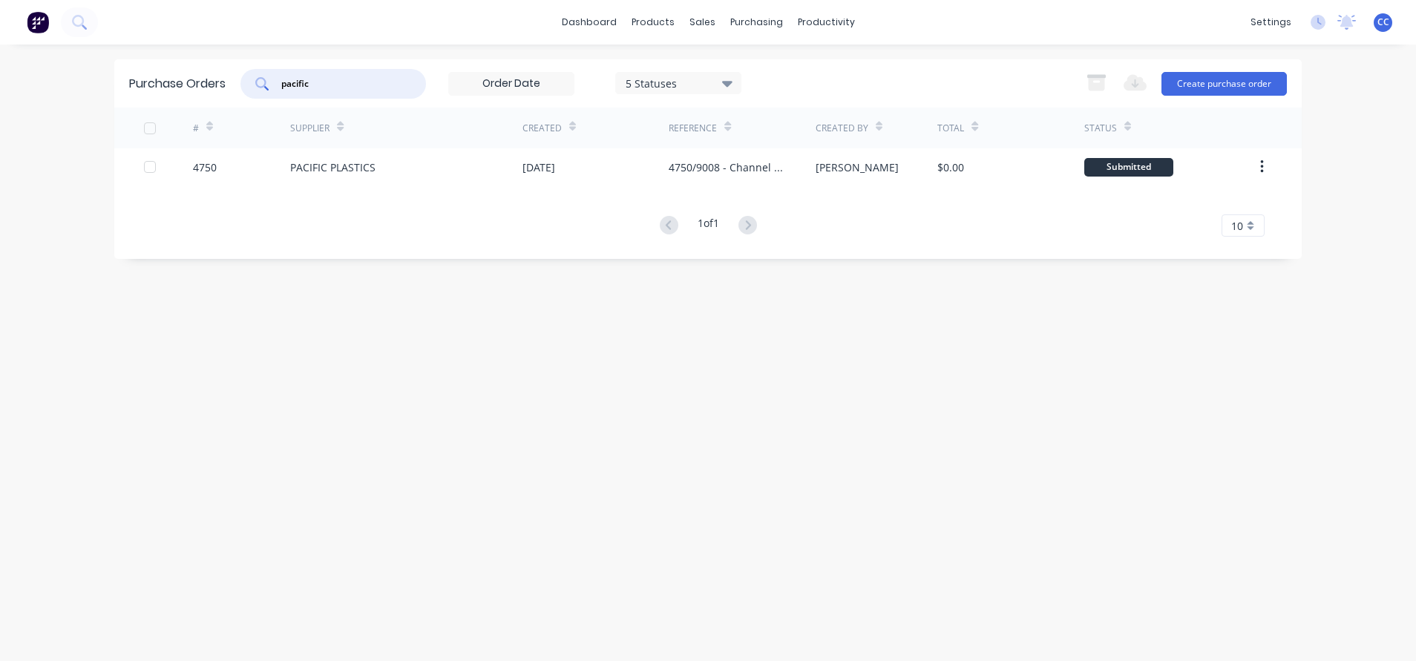
click at [361, 84] on input "pacific" at bounding box center [341, 83] width 123 height 15
type input "p"
